Goal: Transaction & Acquisition: Purchase product/service

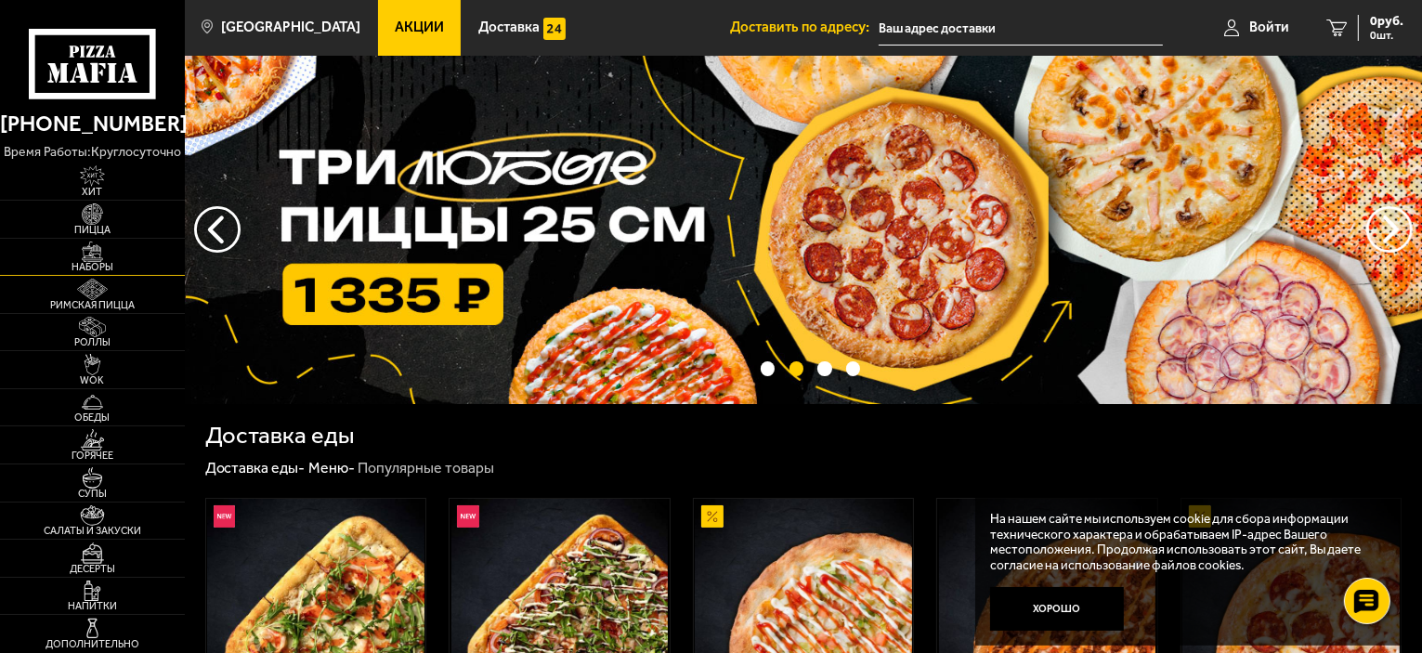
click at [111, 254] on img at bounding box center [92, 252] width 57 height 21
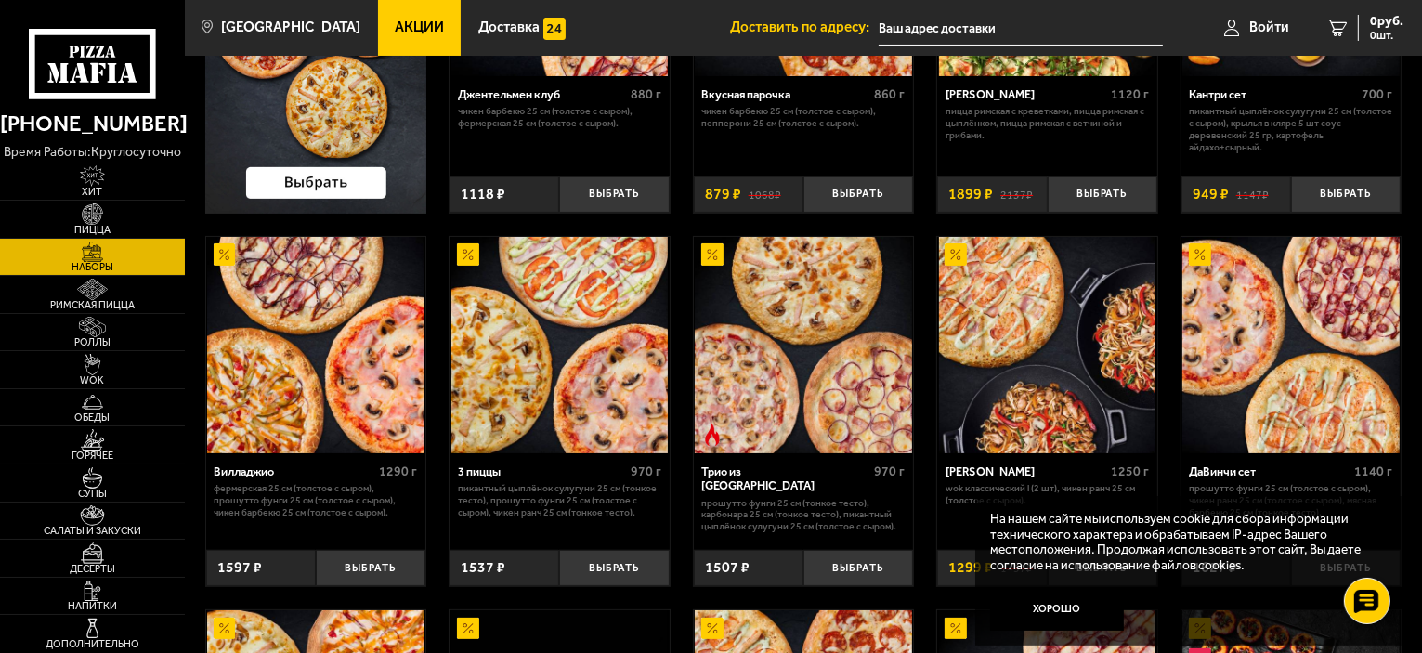
scroll to position [465, 0]
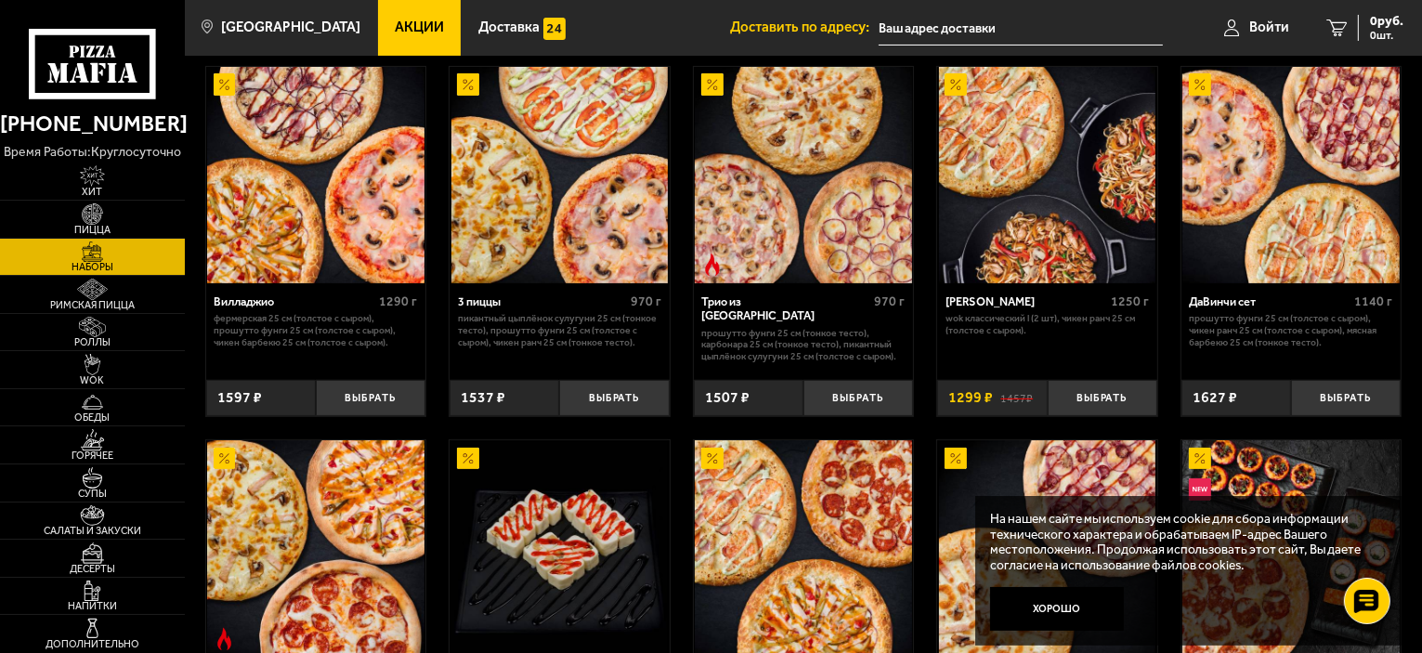
click at [395, 32] on span "Акции" at bounding box center [419, 27] width 49 height 14
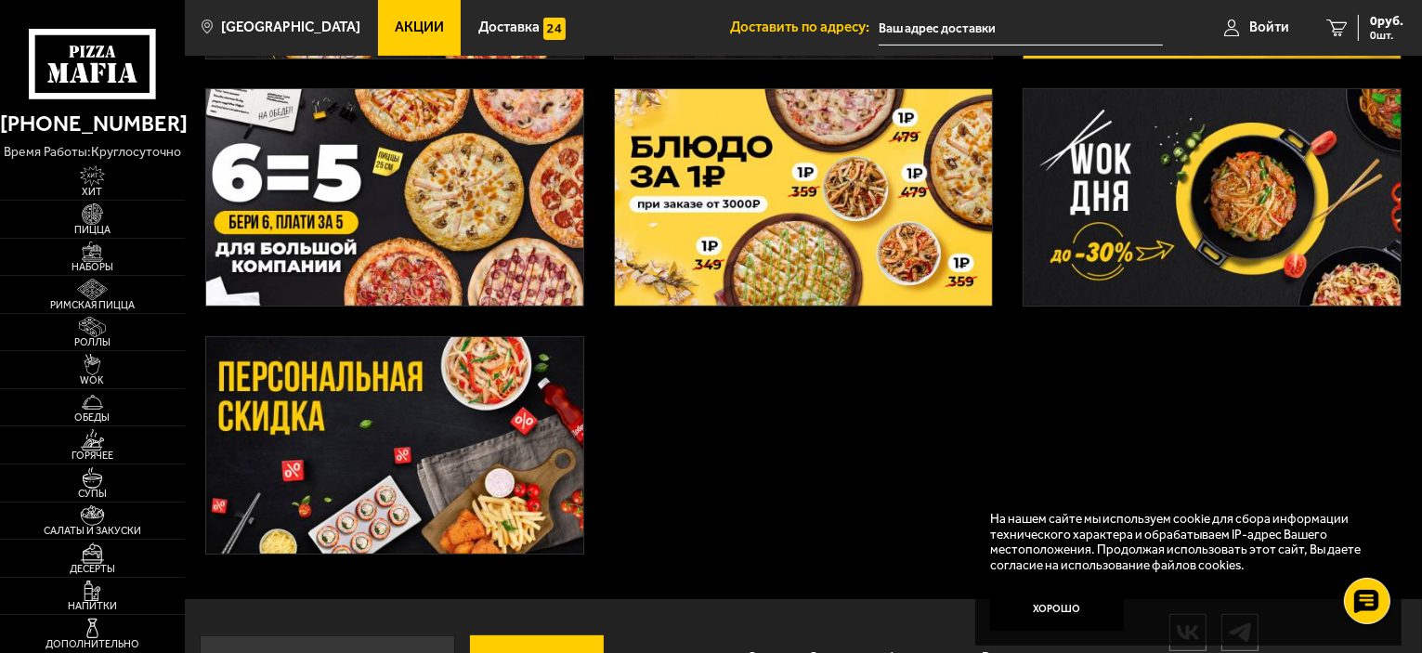
scroll to position [624, 0]
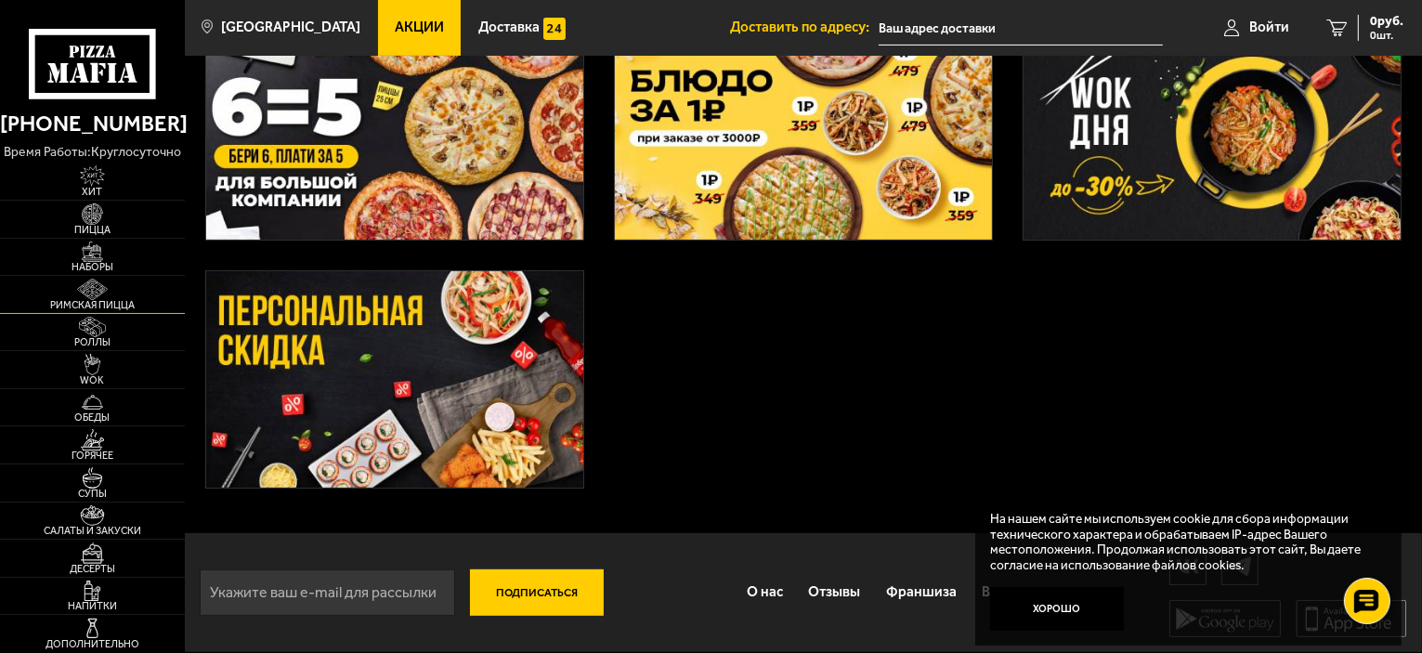
click at [118, 308] on span "Римская пицца" at bounding box center [92, 305] width 185 height 10
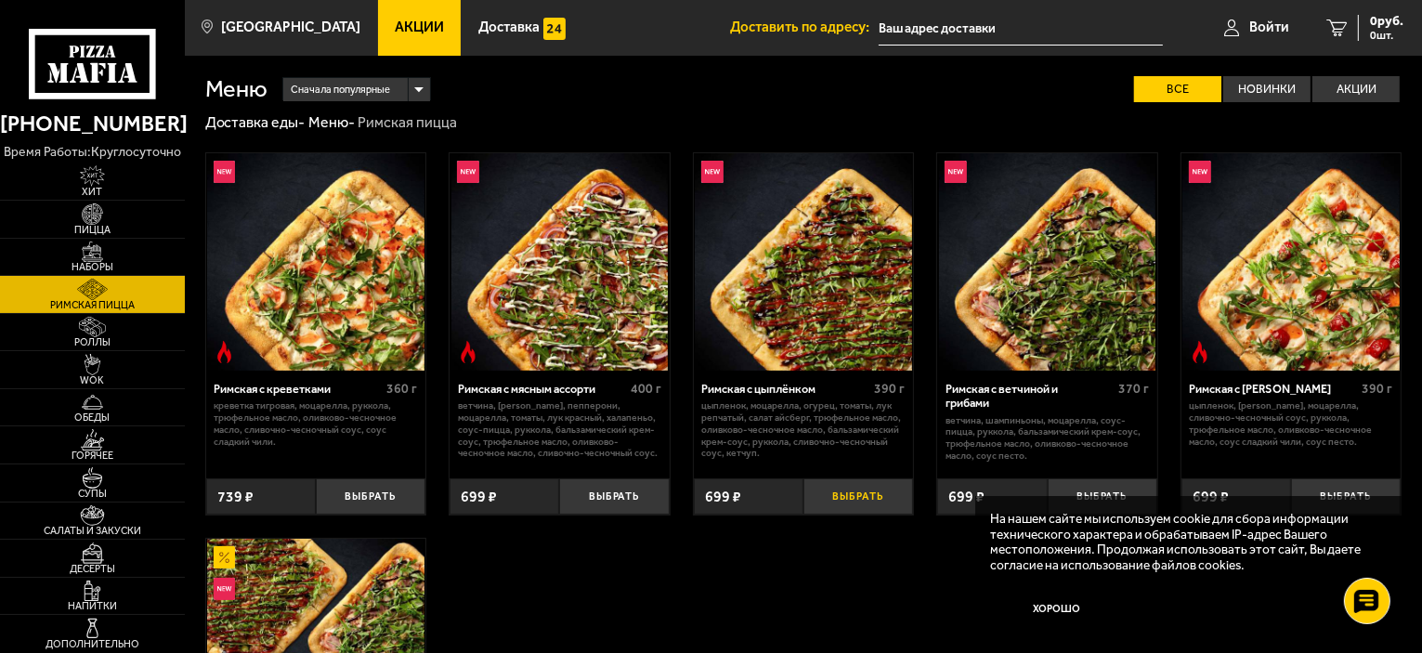
click at [870, 491] on button "Выбрать" at bounding box center [859, 496] width 110 height 36
click at [106, 203] on link "Пицца" at bounding box center [92, 219] width 185 height 37
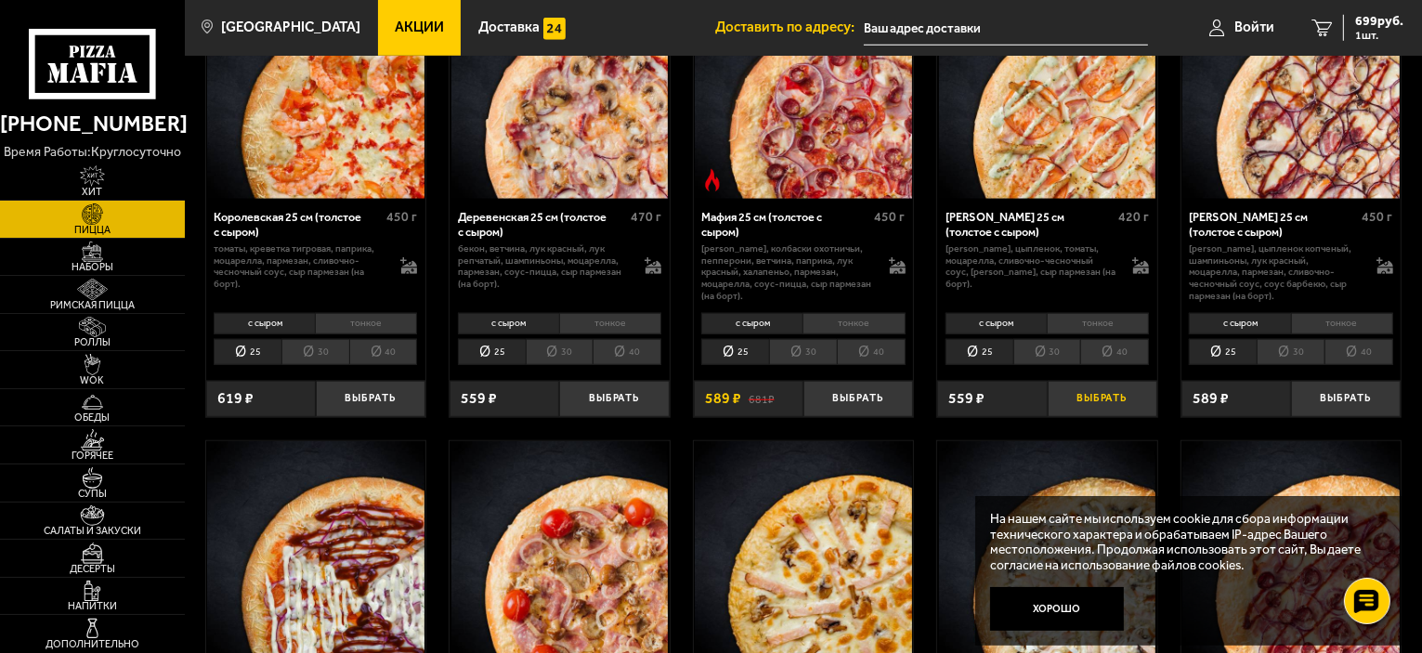
scroll to position [1579, 0]
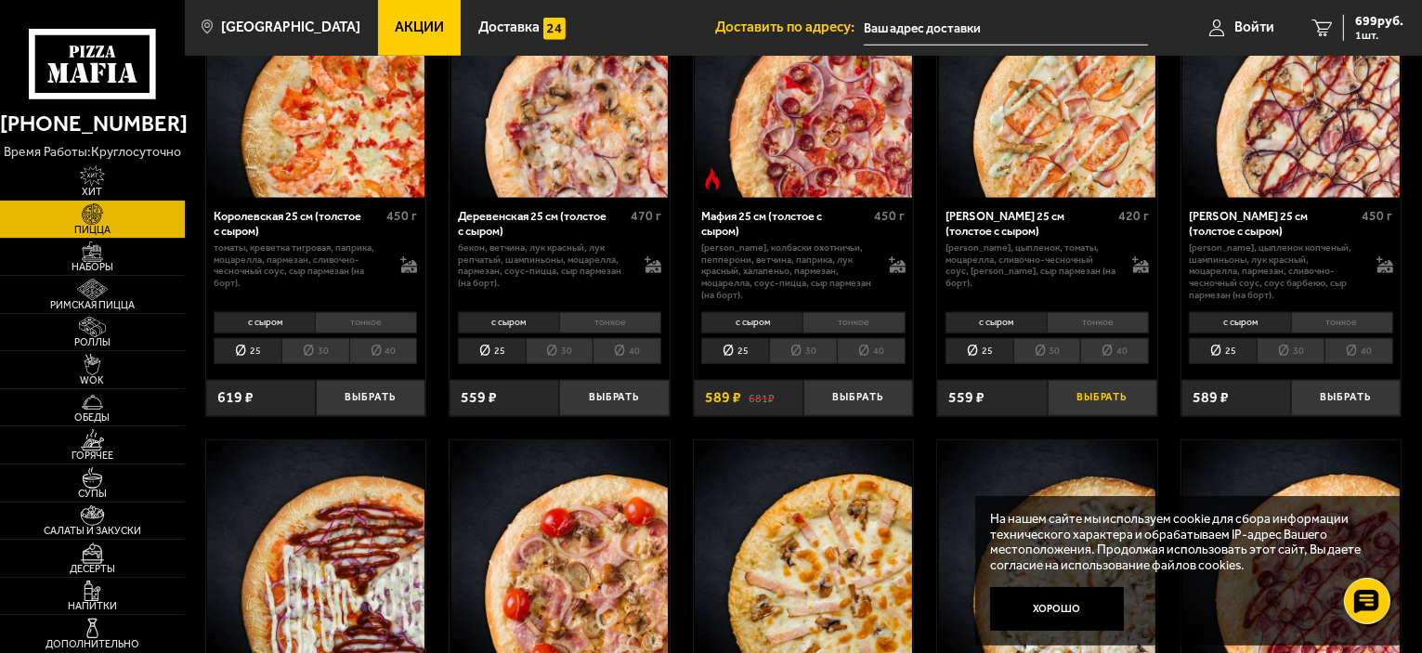
click at [1085, 391] on button "Выбрать" at bounding box center [1103, 398] width 110 height 36
click at [1382, 33] on span "2 шт." at bounding box center [1376, 35] width 56 height 11
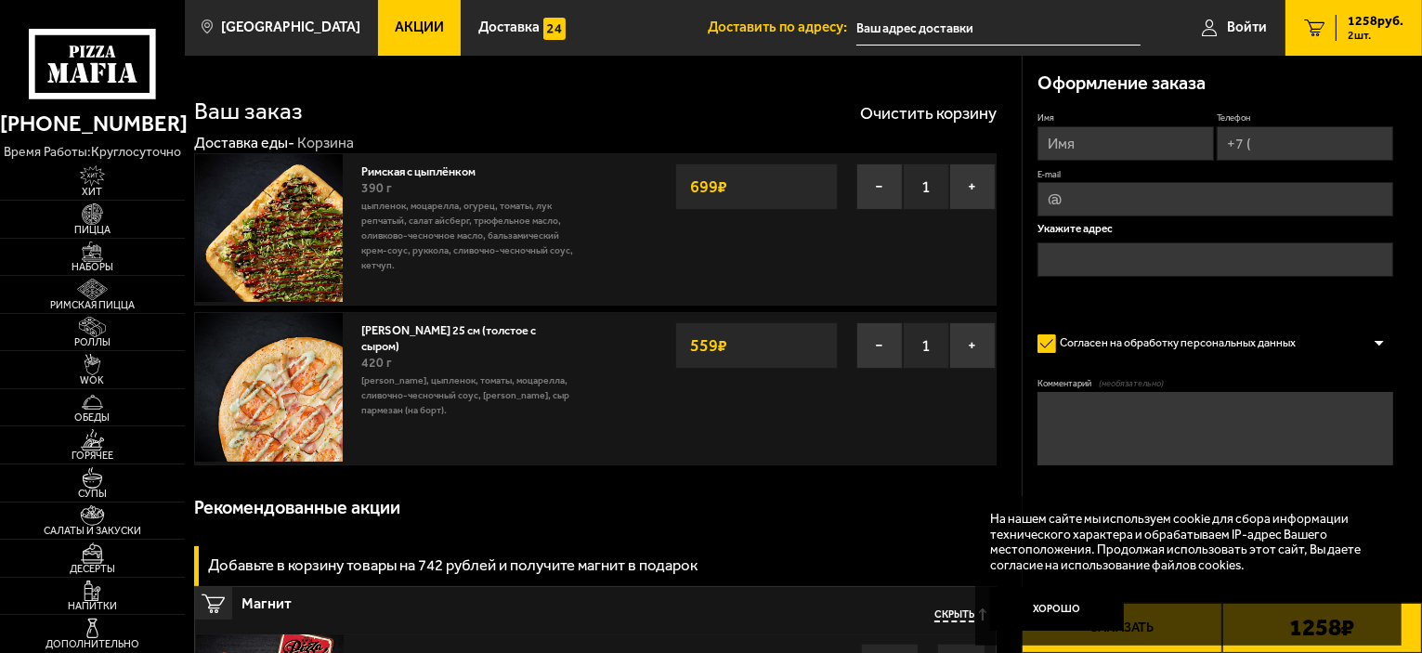
click at [1108, 154] on input "Имя" at bounding box center [1126, 143] width 177 height 34
type input "[PERSON_NAME]"
click at [1278, 131] on input "Телефон" at bounding box center [1305, 143] width 177 height 34
type input "[PHONE_NUMBER]"
click at [1196, 191] on input "E-mail" at bounding box center [1216, 201] width 356 height 34
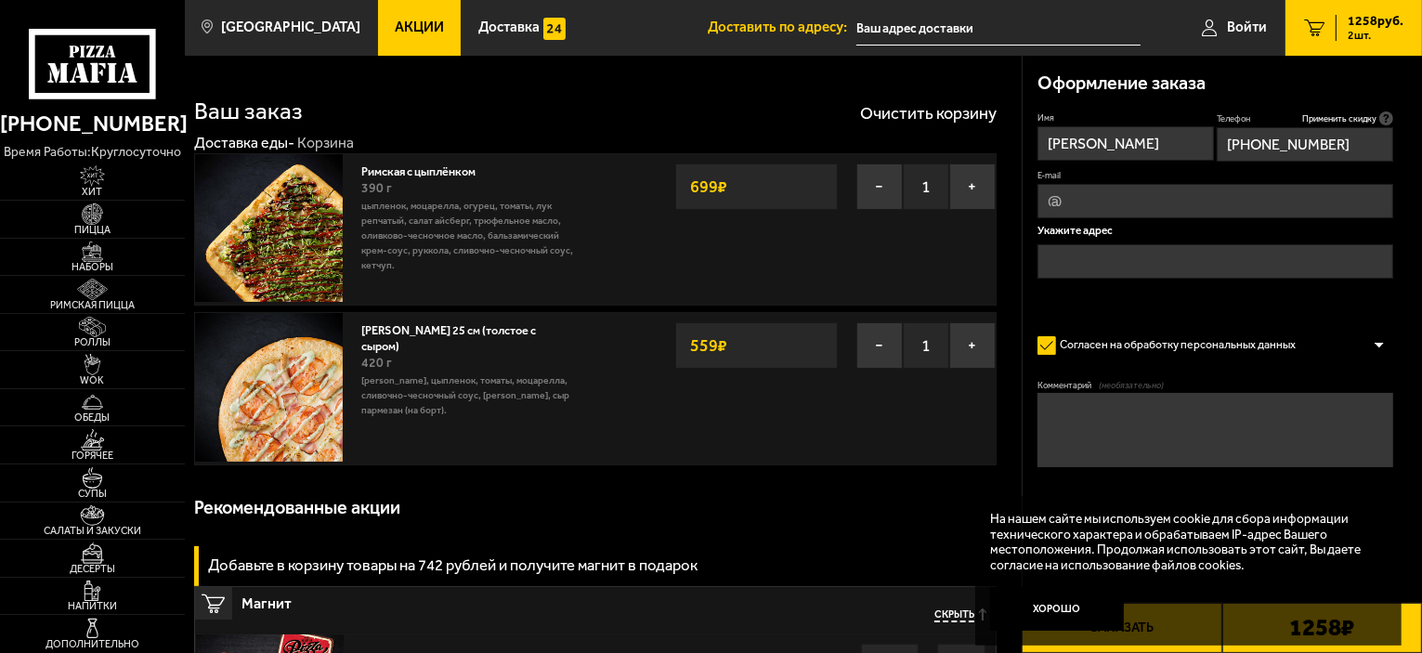
type input "[EMAIL_ADDRESS][DOMAIN_NAME]"
drag, startPoint x: 1130, startPoint y: 214, endPoint x: 899, endPoint y: 222, distance: 230.6
click at [1219, 261] on input "text" at bounding box center [1216, 261] width 356 height 34
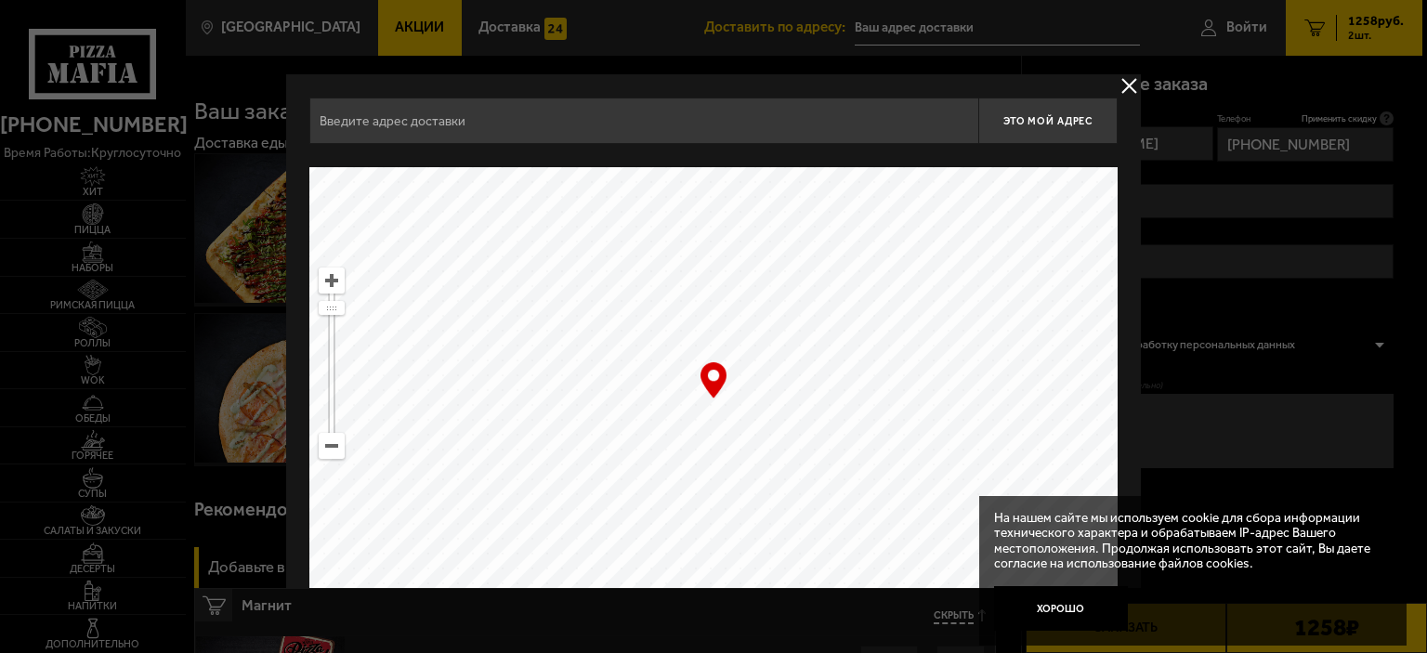
click at [505, 132] on input "text" at bounding box center [643, 121] width 669 height 46
